Goal: Task Accomplishment & Management: Manage account settings

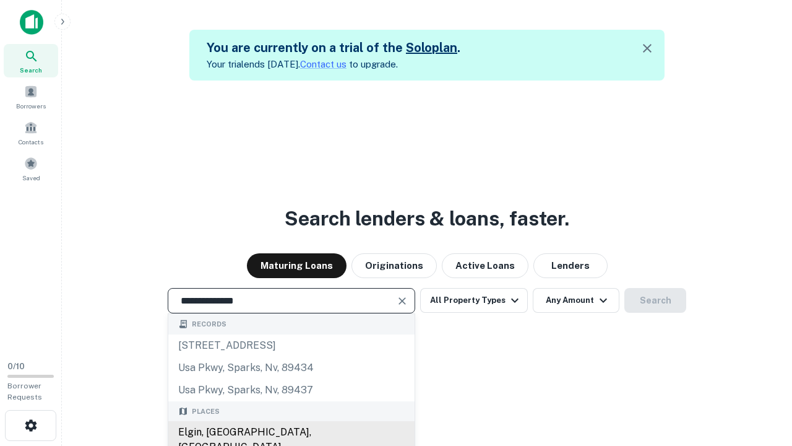
click at [291, 432] on div "Elgin, IL, USA" at bounding box center [291, 439] width 246 height 37
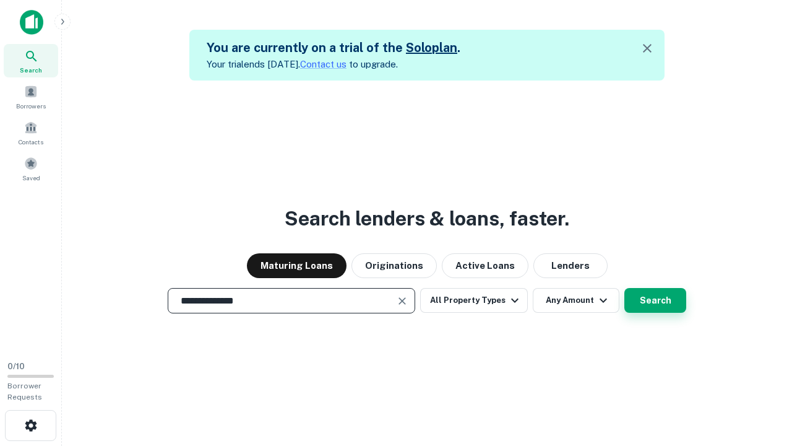
type input "**********"
click at [624, 288] on button "Search" at bounding box center [655, 300] width 62 height 25
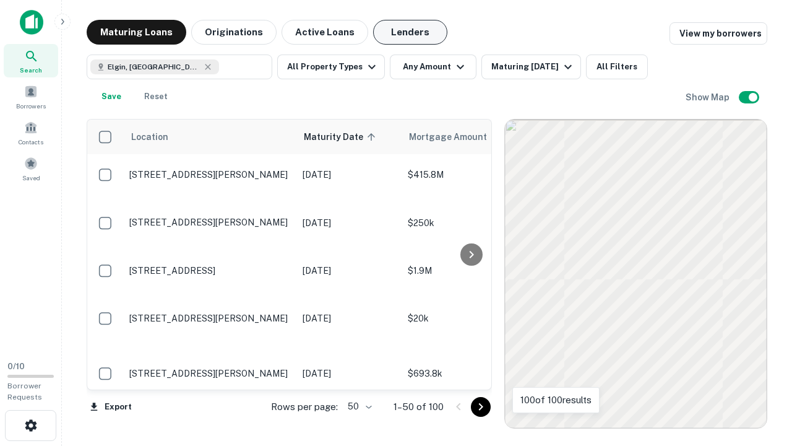
click at [410, 32] on button "Lenders" at bounding box center [410, 32] width 74 height 25
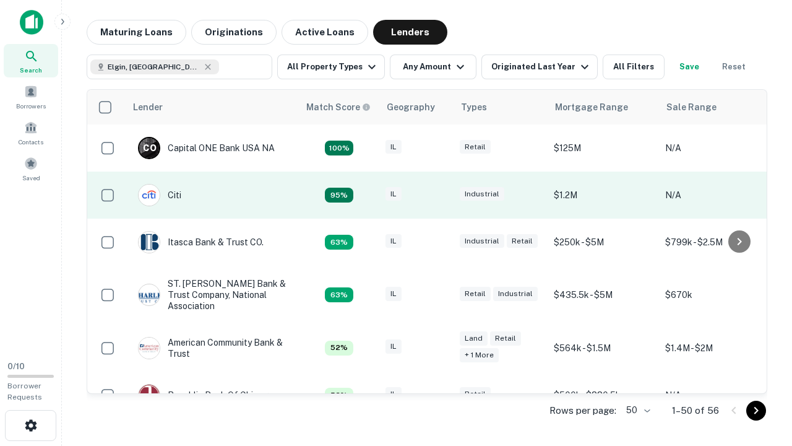
click at [439, 195] on div "IL" at bounding box center [416, 195] width 62 height 17
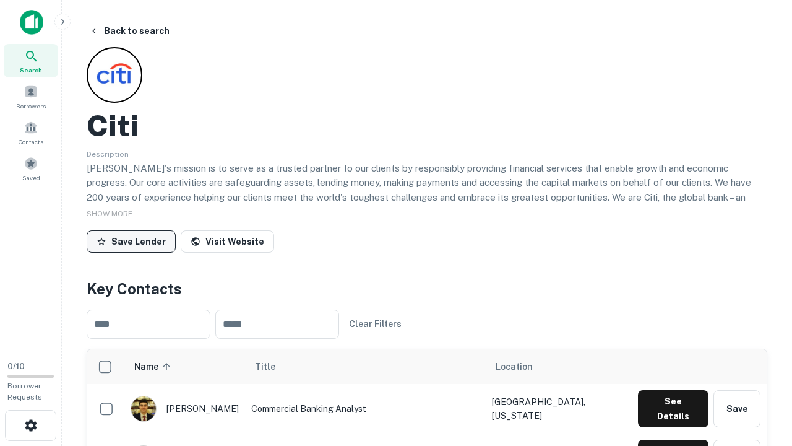
click at [131, 241] on button "Save Lender" at bounding box center [131, 241] width 89 height 22
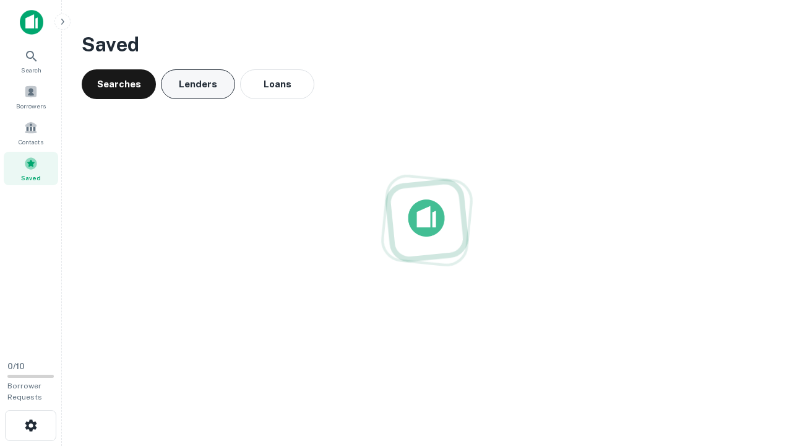
click at [198, 84] on button "Lenders" at bounding box center [198, 84] width 74 height 30
